Goal: Check status: Check status

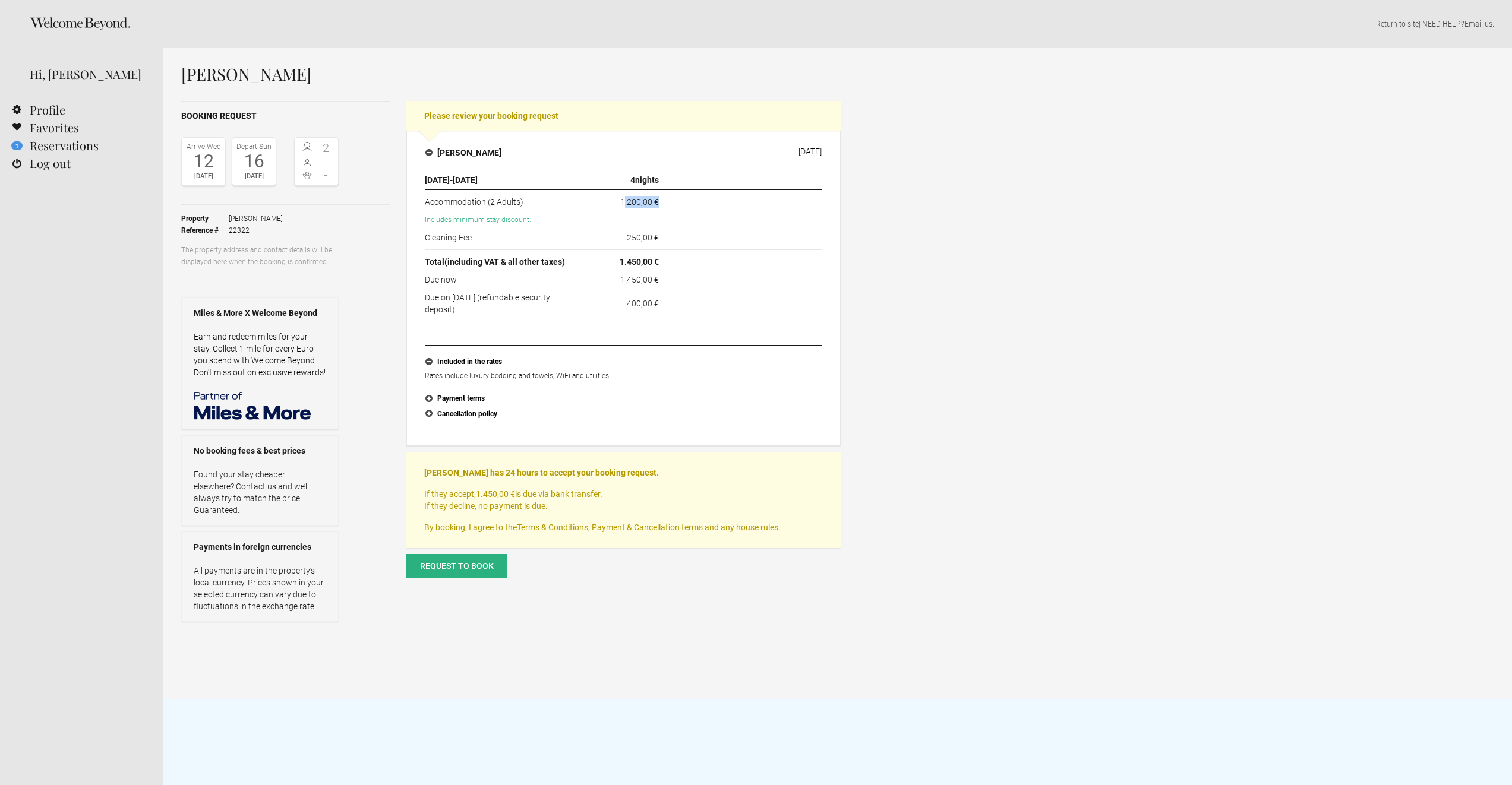
drag, startPoint x: 625, startPoint y: 199, endPoint x: 675, endPoint y: 207, distance: 50.6
click at [675, 207] on tr "Accommodation (2 Adults) 1.200,00 €" at bounding box center [624, 200] width 397 height 21
click at [675, 207] on td at bounding box center [743, 200] width 159 height 21
drag, startPoint x: 628, startPoint y: 240, endPoint x: 651, endPoint y: 243, distance: 23.2
click at [650, 243] on td "250,00 €" at bounding box center [624, 239] width 80 height 21
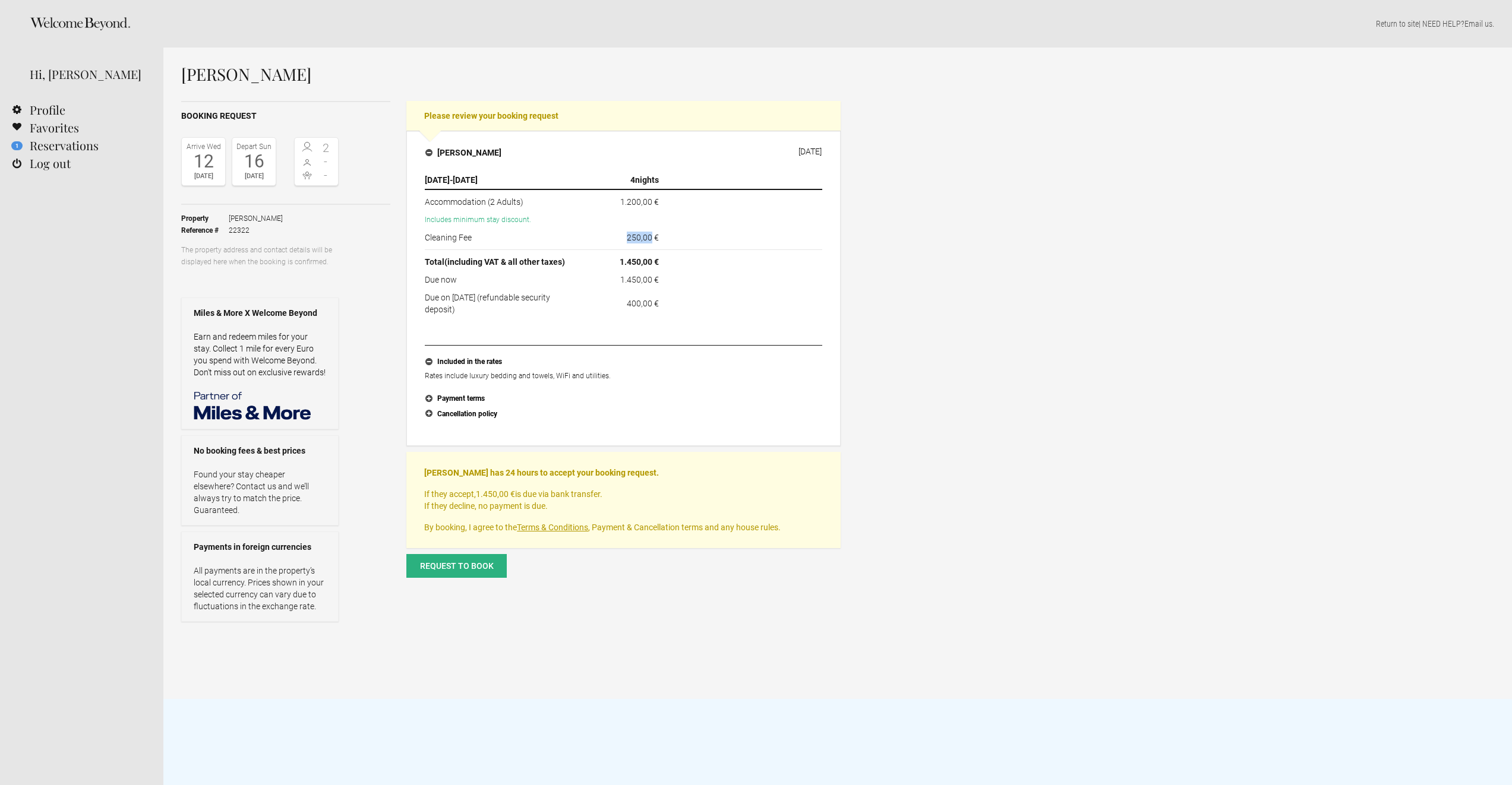
click at [651, 243] on td "250,00 €" at bounding box center [624, 239] width 80 height 21
drag, startPoint x: 619, startPoint y: 263, endPoint x: 638, endPoint y: 261, distance: 19.1
click at [638, 261] on flynt-currency "1.450,00 €" at bounding box center [638, 262] width 39 height 9
copy flynt-currency "1.450"
drag, startPoint x: 853, startPoint y: 287, endPoint x: 858, endPoint y: 297, distance: 11.2
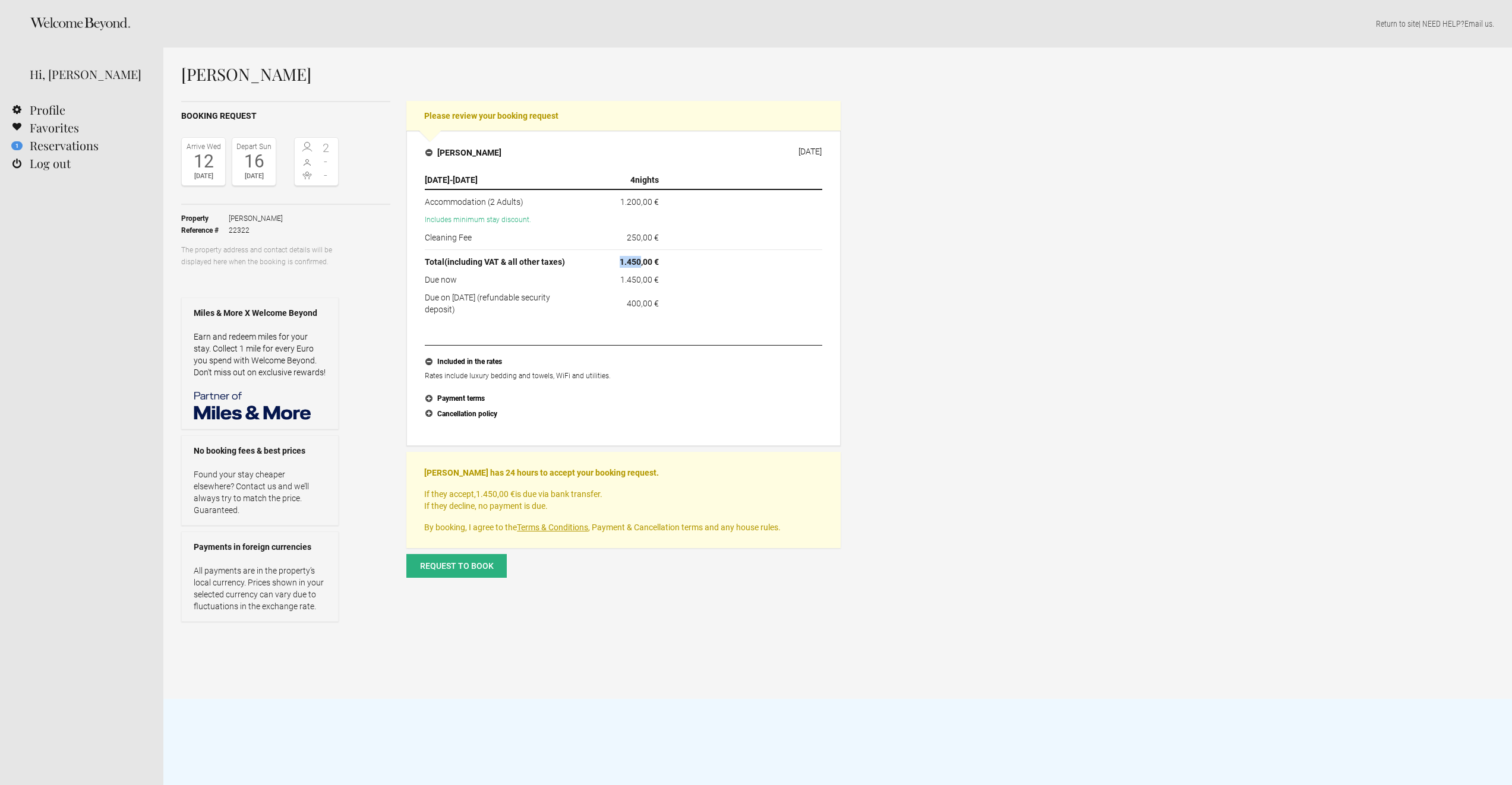
click at [859, 298] on div "[PERSON_NAME] Booking request Arrive [DATE] Depart [DATE] 2 - - Toggle booking …" at bounding box center [837, 373] width 1348 height 651
